Goal: Task Accomplishment & Management: Use online tool/utility

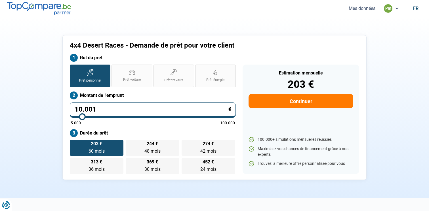
click at [104, 112] on input "10.001" at bounding box center [153, 110] width 166 height 16
click at [126, 81] on span "Prêt voiture" at bounding box center [132, 79] width 18 height 5
click at [115, 68] on input "Prêt voiture" at bounding box center [113, 67] width 4 height 4
radio input "true"
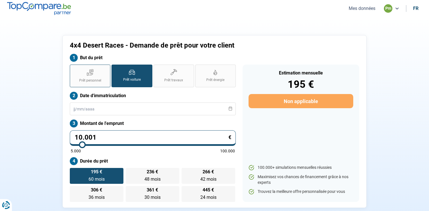
click at [96, 81] on span "Prêt personnel" at bounding box center [90, 80] width 22 height 5
click at [73, 68] on input "Prêt personnel" at bounding box center [72, 67] width 4 height 4
radio input "true"
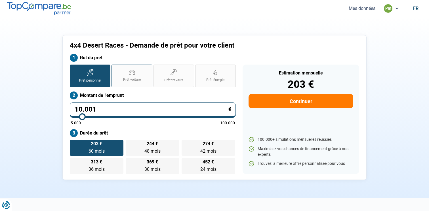
click at [130, 79] on span "Prêt voiture" at bounding box center [132, 79] width 18 height 5
click at [115, 68] on input "Prêt voiture" at bounding box center [113, 67] width 4 height 4
radio input "true"
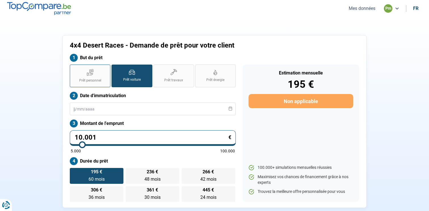
click at [86, 70] on label "Prêt personnel" at bounding box center [90, 76] width 41 height 23
click at [73, 68] on input "Prêt personnel" at bounding box center [72, 67] width 4 height 4
radio input "true"
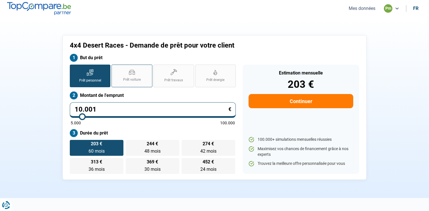
click at [123, 82] on label "Prêt voiture" at bounding box center [131, 76] width 41 height 23
click at [115, 68] on input "Prêt voiture" at bounding box center [113, 67] width 4 height 4
radio input "true"
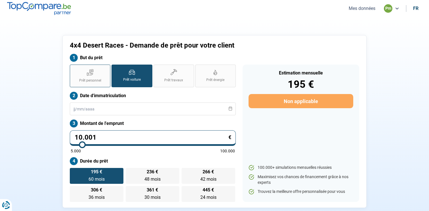
click at [96, 79] on span "Prêt personnel" at bounding box center [90, 80] width 22 height 5
click at [73, 68] on input "Prêt personnel" at bounding box center [72, 67] width 4 height 4
radio input "true"
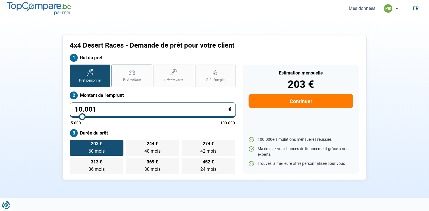
click at [121, 81] on label "Prêt voiture" at bounding box center [131, 76] width 41 height 23
click at [115, 68] on input "Prêt voiture" at bounding box center [113, 67] width 4 height 4
radio input "true"
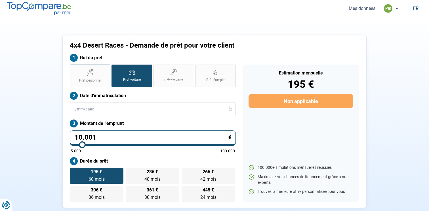
click at [95, 79] on span "Prêt personnel" at bounding box center [90, 80] width 22 height 5
click at [73, 68] on input "Prêt personnel" at bounding box center [72, 67] width 4 height 4
radio input "true"
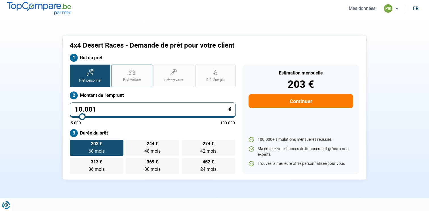
click at [124, 82] on label "Prêt voiture" at bounding box center [131, 76] width 41 height 23
click at [115, 68] on input "Prêt voiture" at bounding box center [113, 67] width 4 height 4
radio input "true"
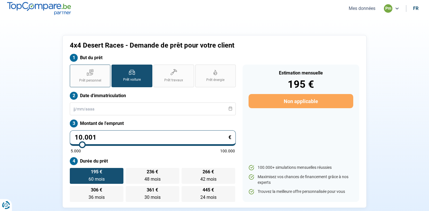
click at [86, 81] on span "Prêt personnel" at bounding box center [90, 80] width 22 height 5
click at [73, 68] on input "Prêt personnel" at bounding box center [72, 67] width 4 height 4
radio input "true"
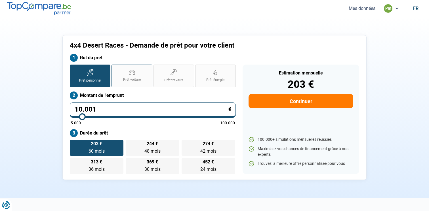
click at [122, 79] on label "Prêt voiture" at bounding box center [131, 76] width 41 height 23
click at [115, 68] on input "Prêt voiture" at bounding box center [113, 67] width 4 height 4
radio input "true"
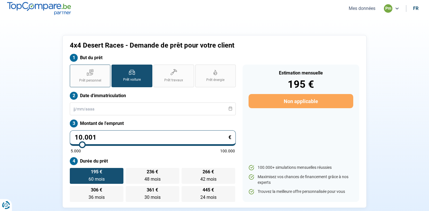
click at [92, 76] on label "Prêt personnel" at bounding box center [90, 76] width 41 height 23
click at [73, 68] on input "Prêt personnel" at bounding box center [72, 67] width 4 height 4
radio input "true"
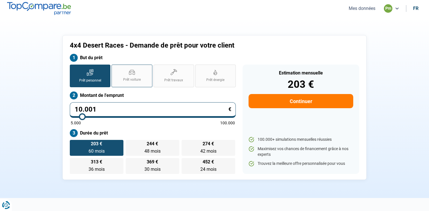
click at [127, 78] on span "Prêt voiture" at bounding box center [132, 79] width 18 height 5
click at [115, 68] on input "Prêt voiture" at bounding box center [113, 67] width 4 height 4
radio input "true"
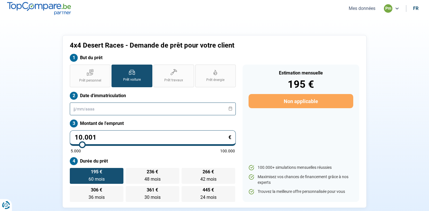
click at [98, 114] on input "text" at bounding box center [153, 109] width 166 height 13
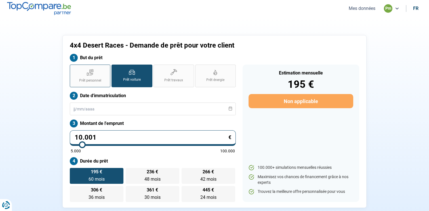
click at [88, 71] on icon at bounding box center [90, 72] width 7 height 7
click at [73, 68] on input "Prêt personnel" at bounding box center [72, 67] width 4 height 4
radio input "true"
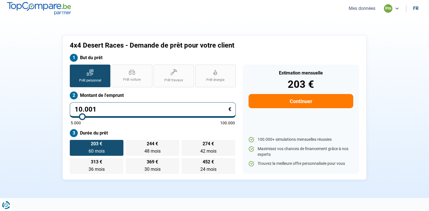
click at [103, 111] on input "10.001" at bounding box center [153, 110] width 166 height 16
type input "0"
type input "5000"
type input "5.000"
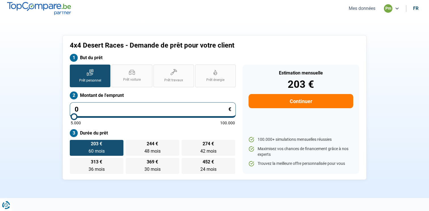
type input "5000"
radio input "true"
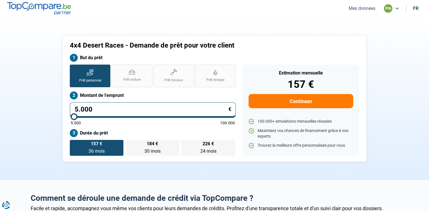
type input "50.000"
type input "50000"
type input "500.003"
type input "100000"
type input "50.000"
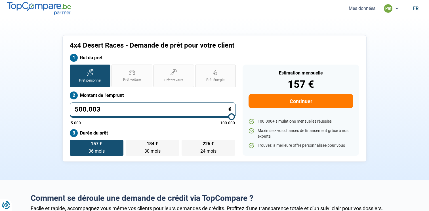
type input "50000"
type input "5.000"
type input "5000"
type input "500"
type input "5000"
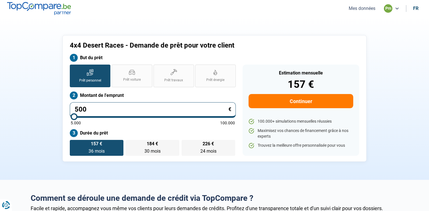
type input "50"
type input "5000"
type input "5"
type input "5000"
type input "0"
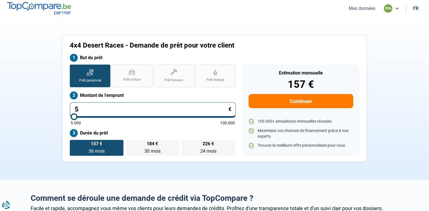
type input "5000"
type input "3"
type input "5000"
type input "30"
type input "5000"
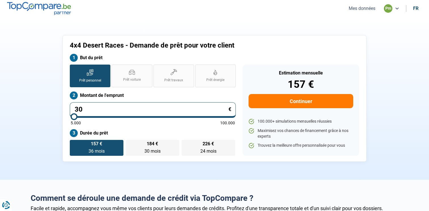
type input "3"
type input "5000"
type input "0"
type input "5000"
type input "3"
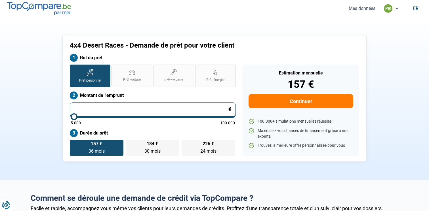
type input "5000"
type input "36"
type input "5000"
type input "360"
type input "5000"
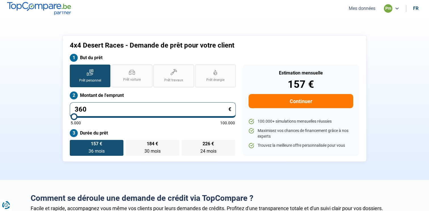
type input "3.600"
type input "5000"
type input "36.000"
type input "36000"
type input "360.000"
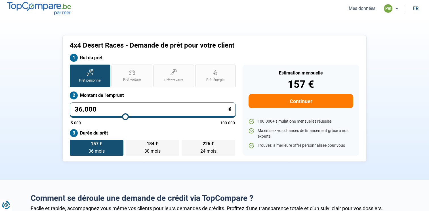
type input "100000"
type input "36.000"
type input "36000"
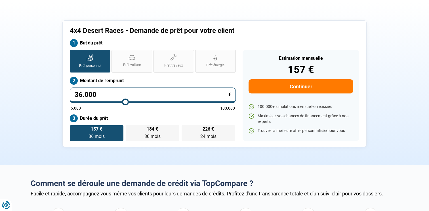
scroll to position [15, 0]
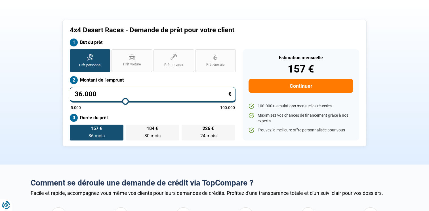
type input "36.000"
radio input "false"
click at [187, 118] on label "Durée du prêt" at bounding box center [153, 118] width 166 height 8
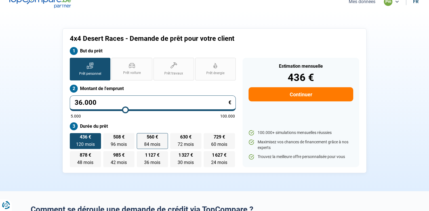
scroll to position [0, 0]
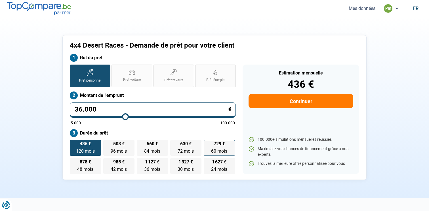
click at [218, 148] on label "729 € 60 mois 60 mois" at bounding box center [219, 148] width 31 height 16
click at [207, 144] on input "729 € 60 mois 60 mois" at bounding box center [206, 142] width 4 height 4
radio input "true"
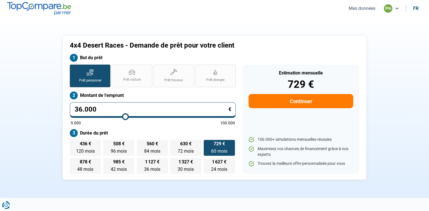
drag, startPoint x: 99, startPoint y: 110, endPoint x: 80, endPoint y: 112, distance: 19.1
click at [80, 112] on input "36.000" at bounding box center [153, 110] width 166 height 16
type input "30"
type input "5000"
type input "300"
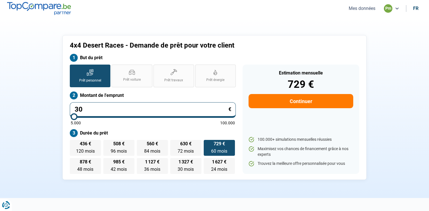
type input "5000"
type input "3.000"
type input "5000"
type input "30.000"
type input "30000"
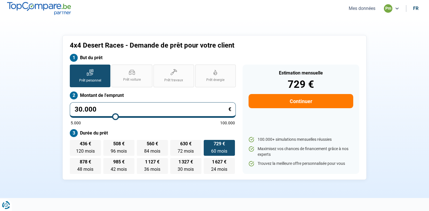
type input "30.000"
radio input "true"
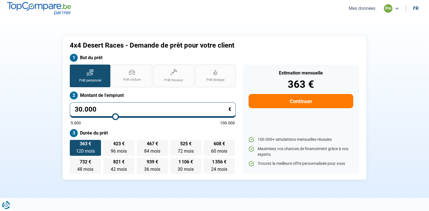
click at [69, 108] on div "Prêt personnel Prêt voiture Prêt travaux Prêt énergie Prêt personnel Montant de…" at bounding box center [152, 119] width 173 height 109
click at [204, 153] on label "608 € 60 mois 60 mois" at bounding box center [219, 148] width 31 height 16
click at [204, 144] on input "608 € 60 mois 60 mois" at bounding box center [206, 142] width 4 height 4
radio input "true"
